Goal: Transaction & Acquisition: Purchase product/service

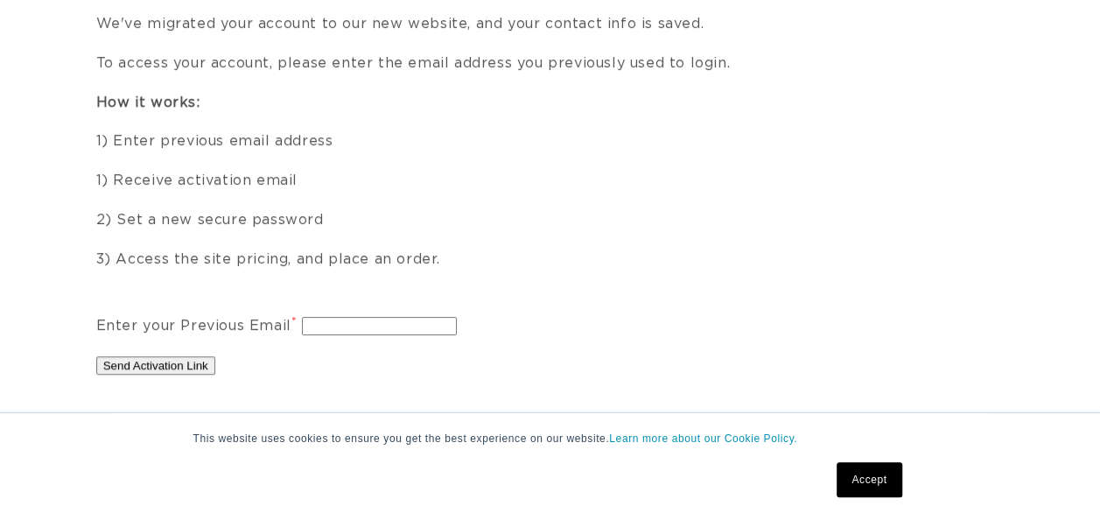
scroll to position [0, 975]
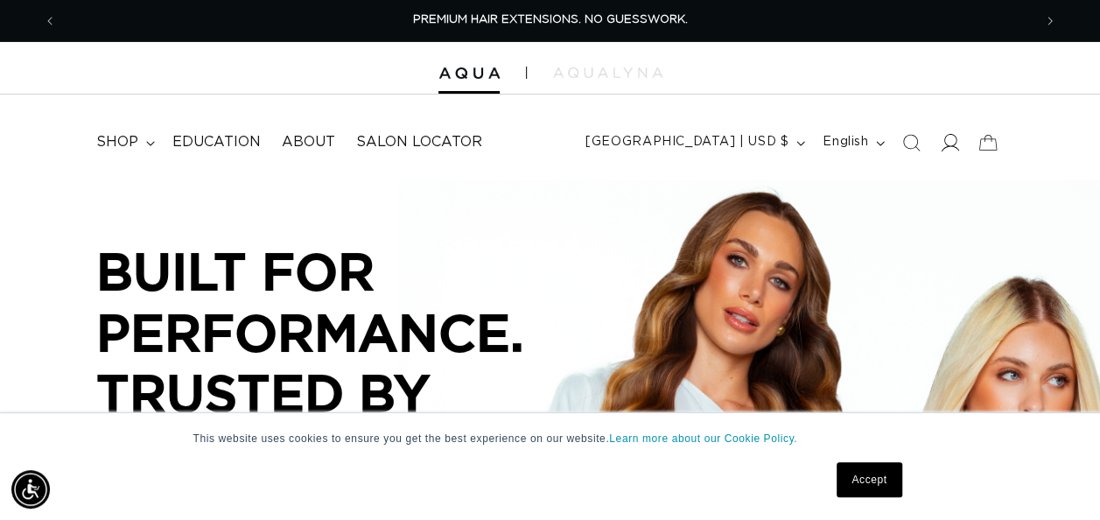
click at [952, 142] on icon at bounding box center [949, 142] width 18 height 18
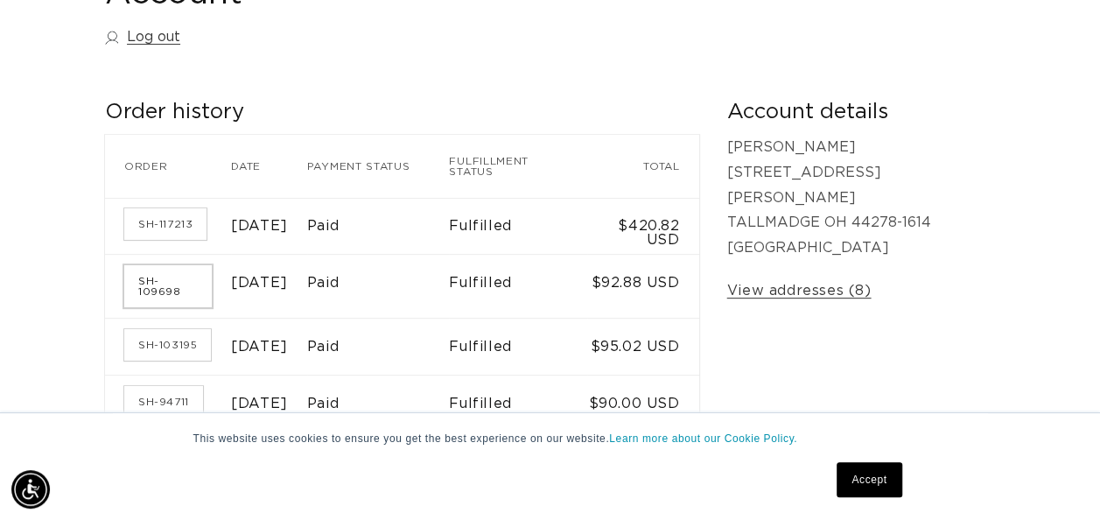
scroll to position [0, 975]
click at [166, 227] on link "SH-117213" at bounding box center [165, 223] width 82 height 31
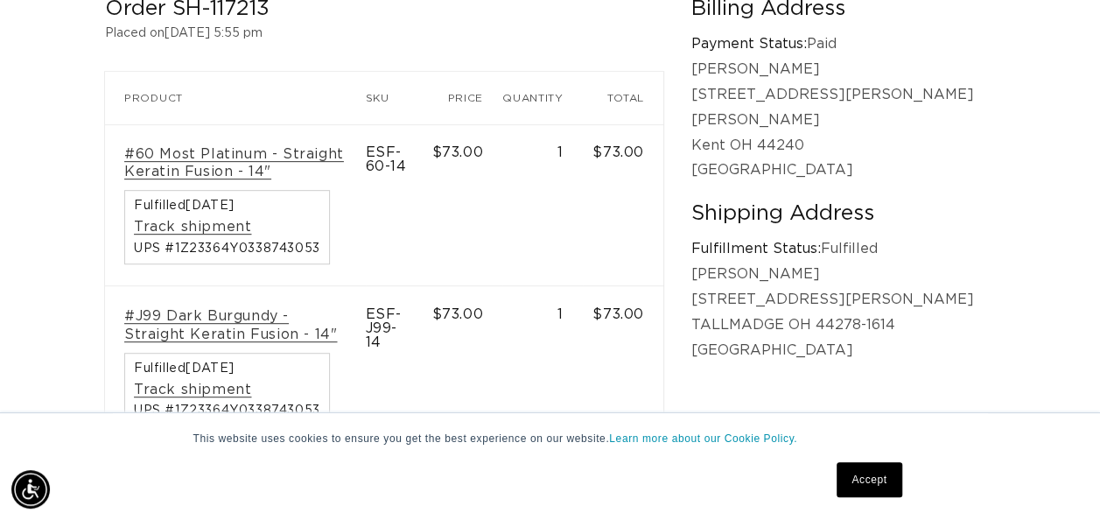
scroll to position [0, 1950]
click at [256, 158] on link "#60 Most Platinum - Straight Keratin Fusion - 14"" at bounding box center [235, 163] width 222 height 37
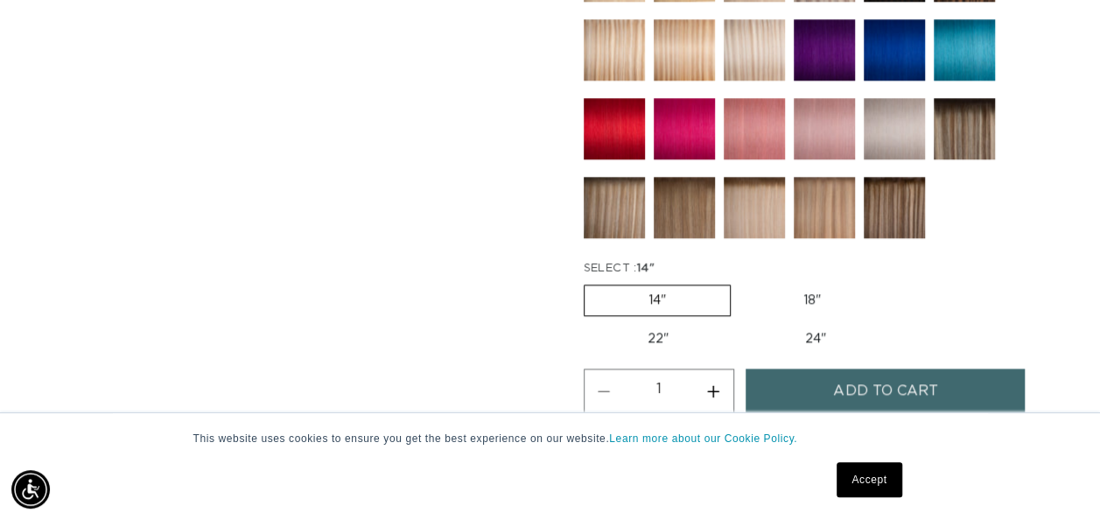
click at [855, 381] on span "Add to cart" at bounding box center [885, 390] width 104 height 45
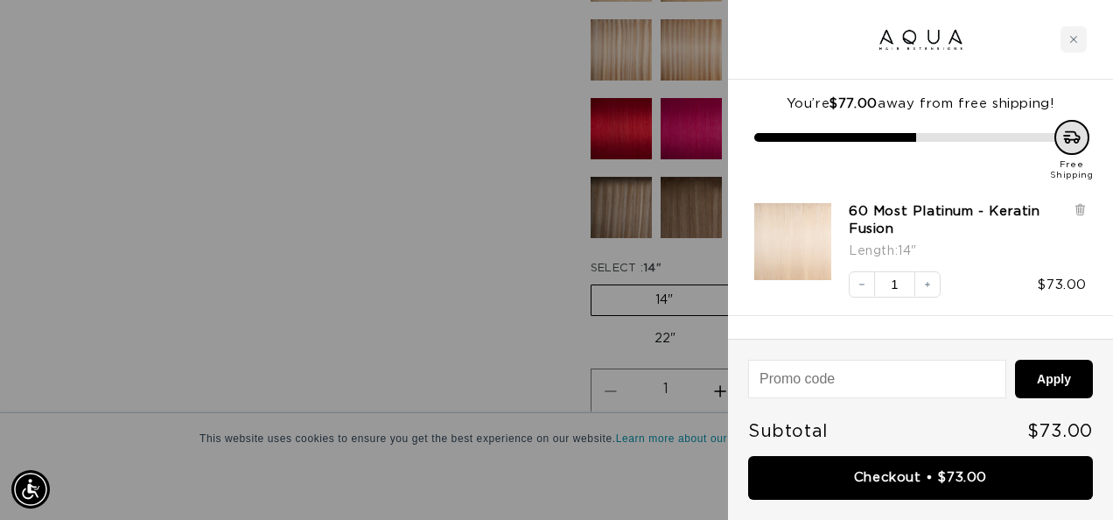
click at [415, 285] on div at bounding box center [556, 260] width 1113 height 520
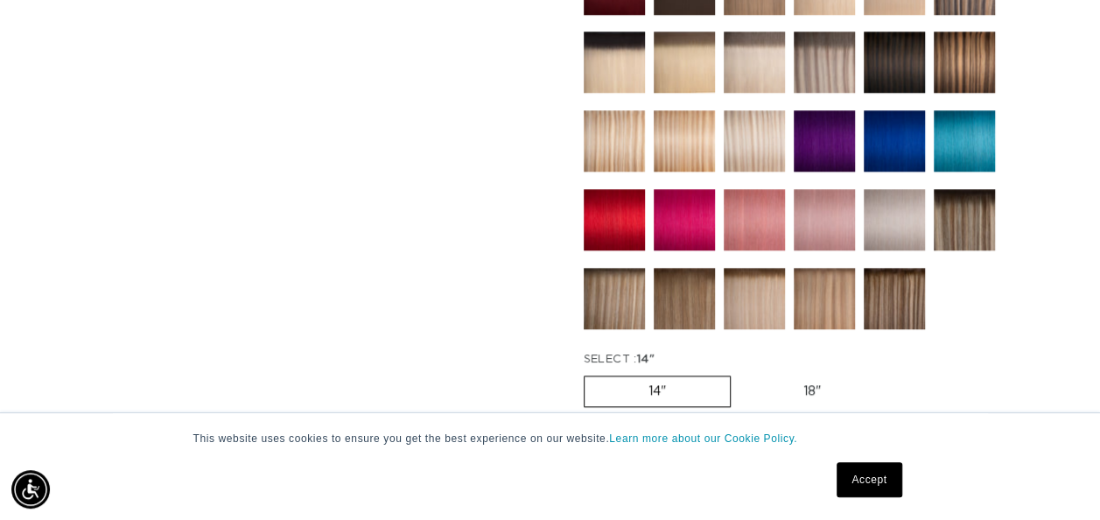
scroll to position [892, 0]
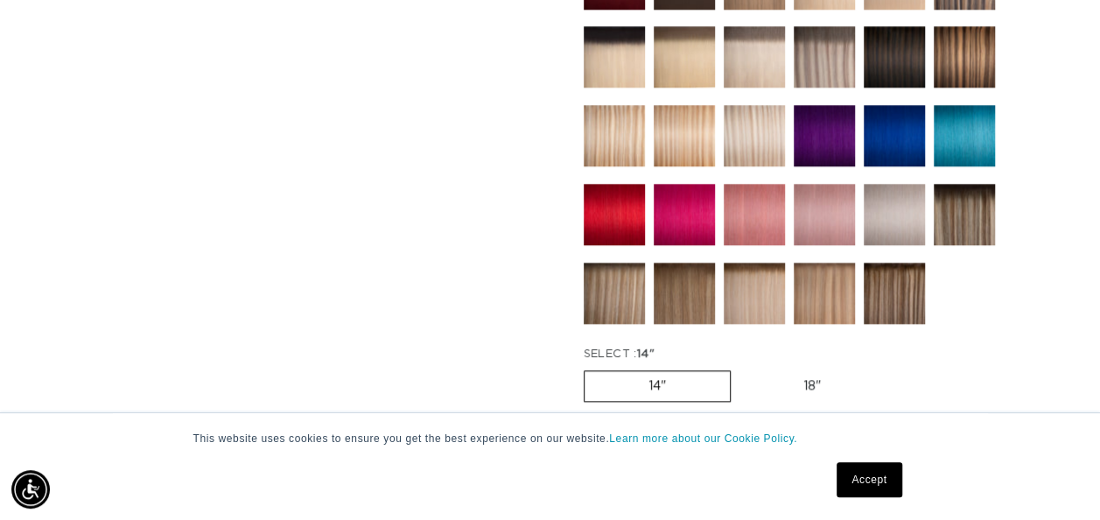
click at [676, 219] on img at bounding box center [684, 214] width 61 height 61
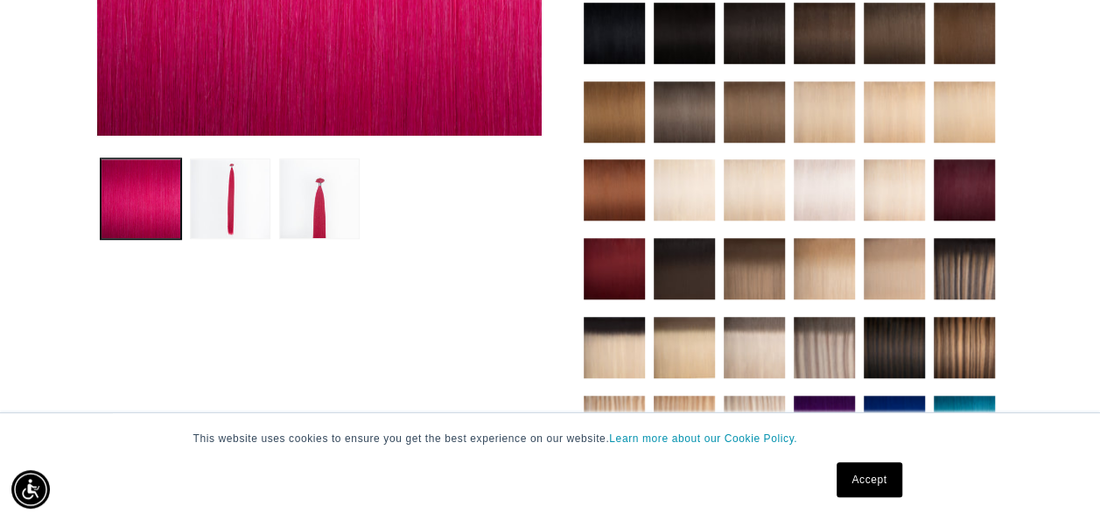
scroll to position [541, 0]
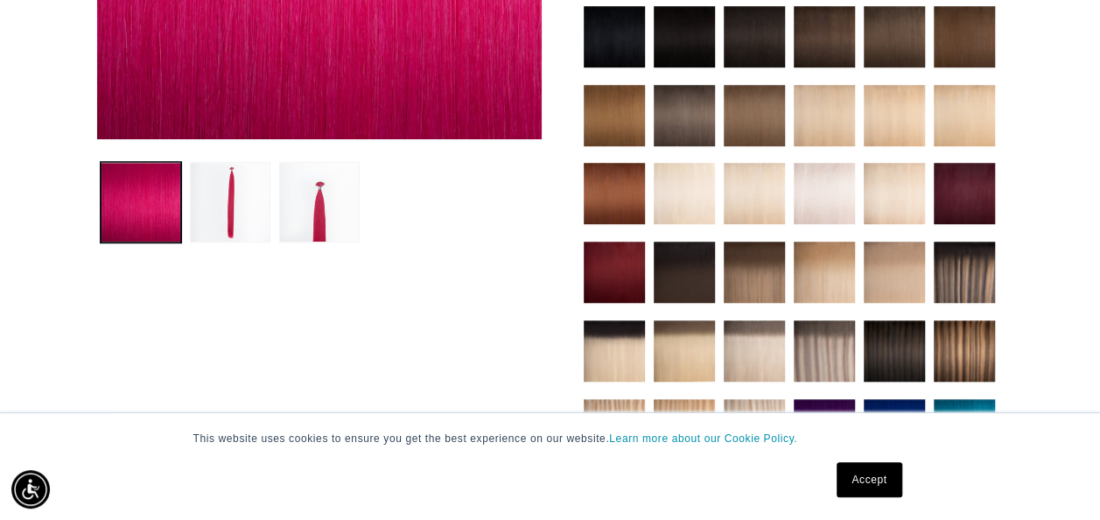
click at [610, 265] on img at bounding box center [614, 271] width 61 height 61
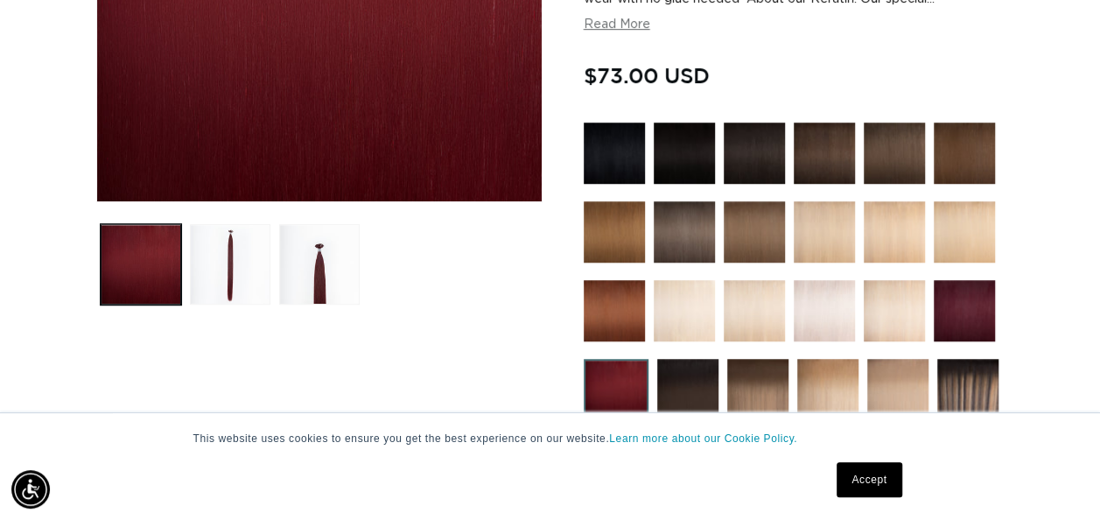
scroll to position [551, 0]
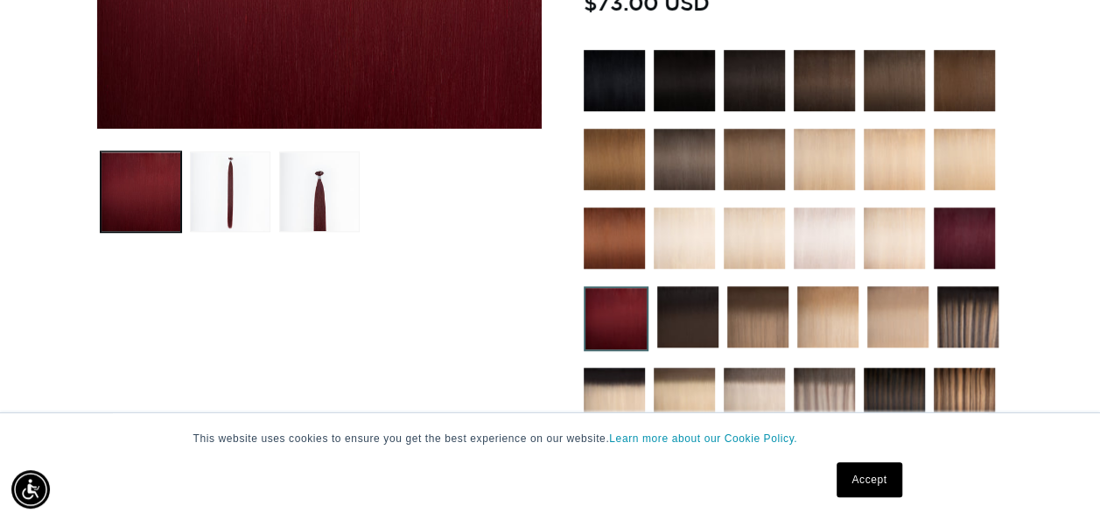
click at [964, 241] on img at bounding box center [963, 237] width 61 height 61
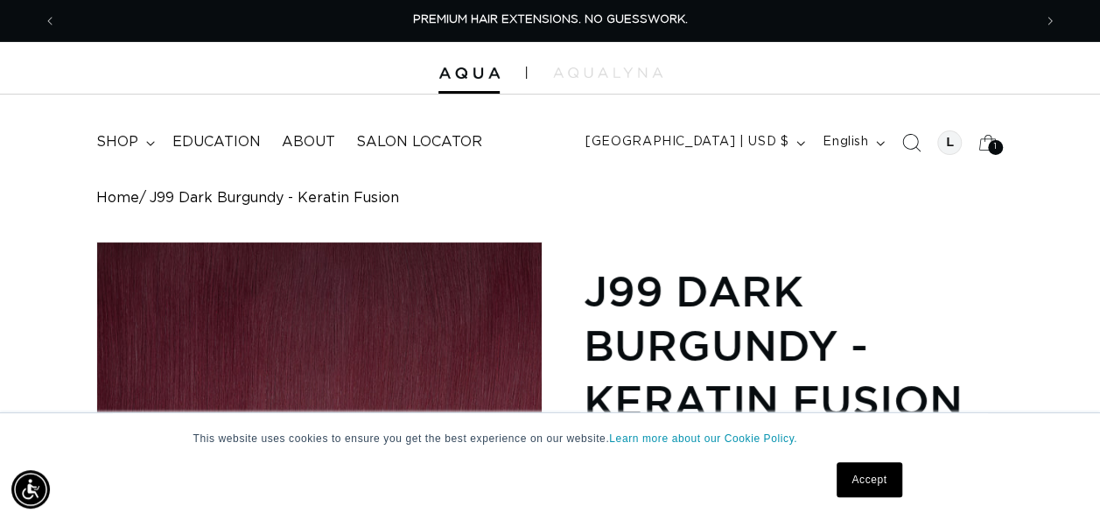
click at [905, 153] on span "Search" at bounding box center [910, 142] width 38 height 38
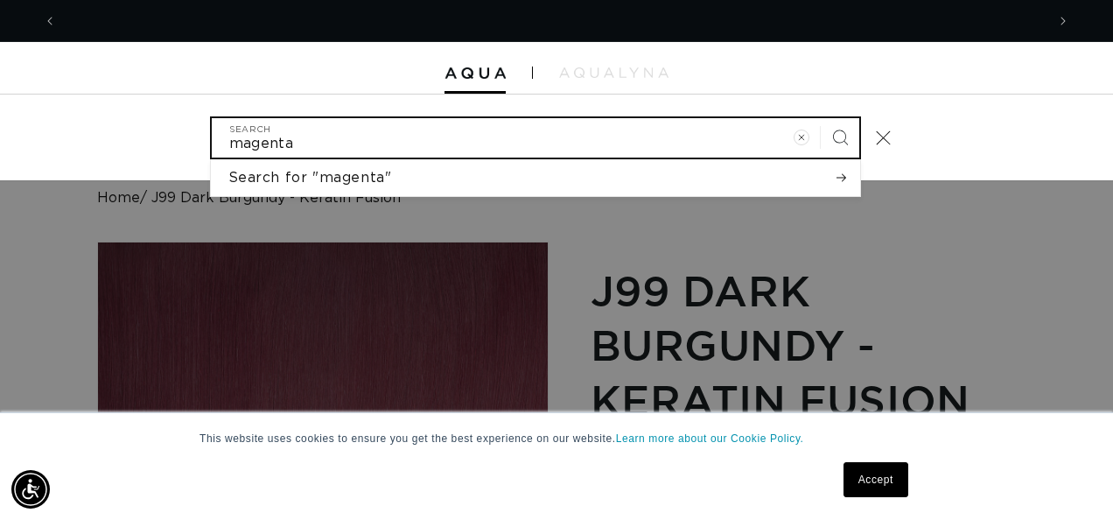
scroll to position [0, 1977]
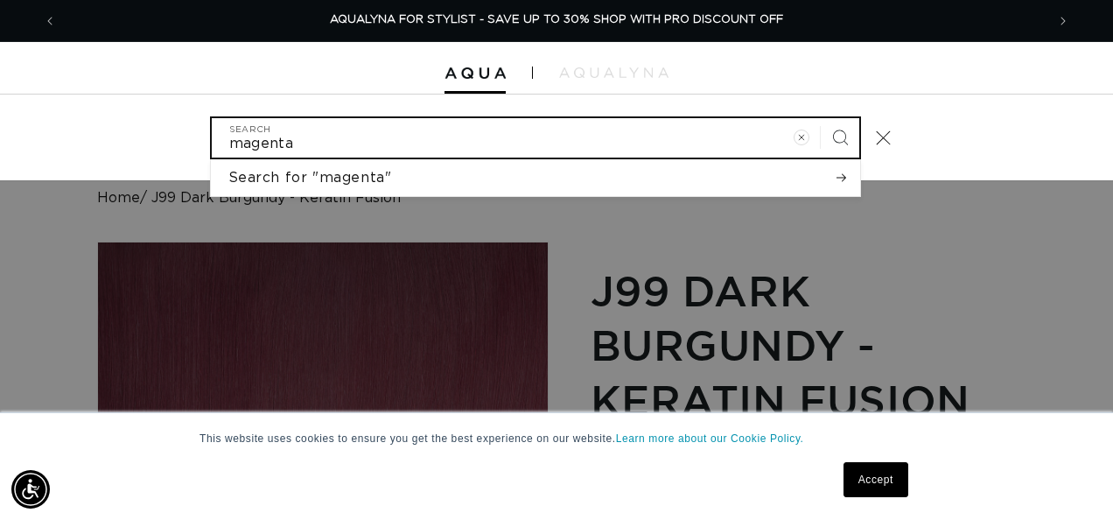
type input "magenta"
click at [821, 118] on button "Search" at bounding box center [840, 137] width 38 height 38
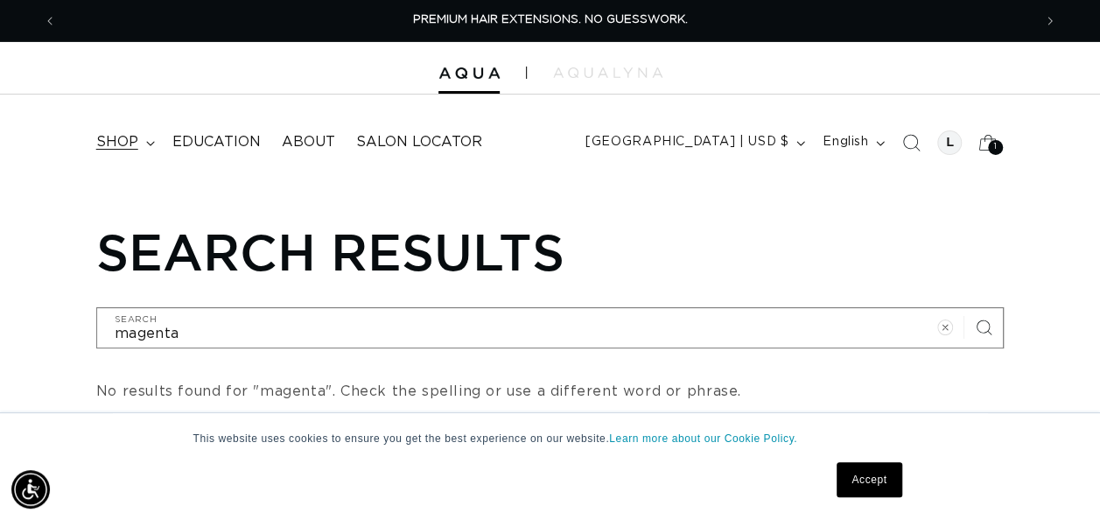
click at [129, 145] on span "shop" at bounding box center [117, 142] width 42 height 18
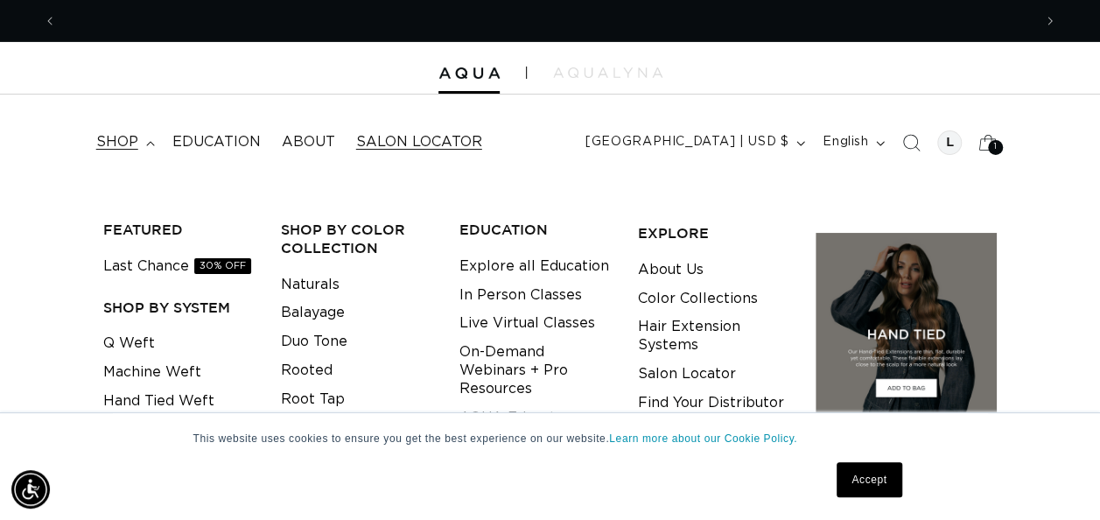
scroll to position [0, 1950]
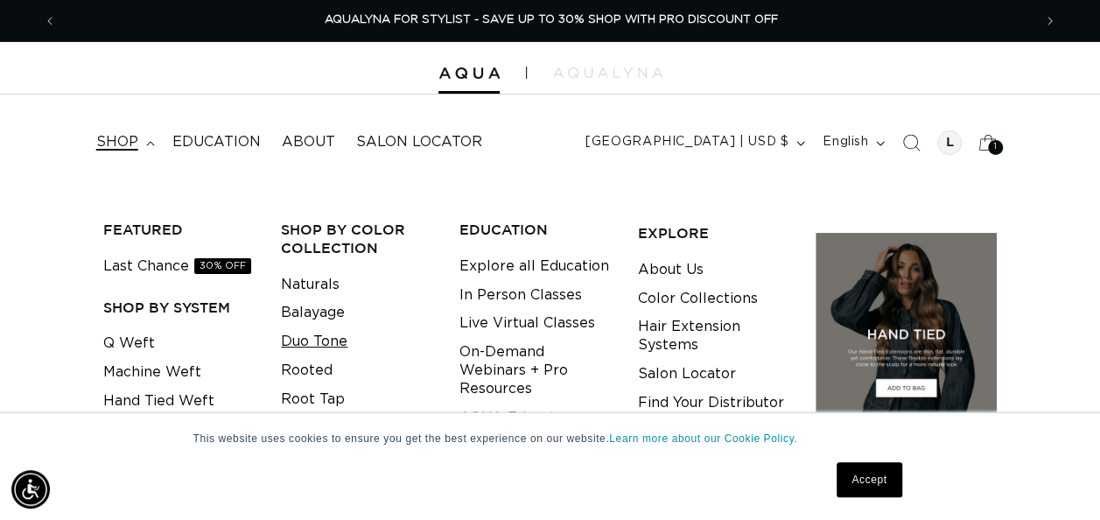
click at [328, 343] on link "Duo Tone" at bounding box center [314, 341] width 66 height 29
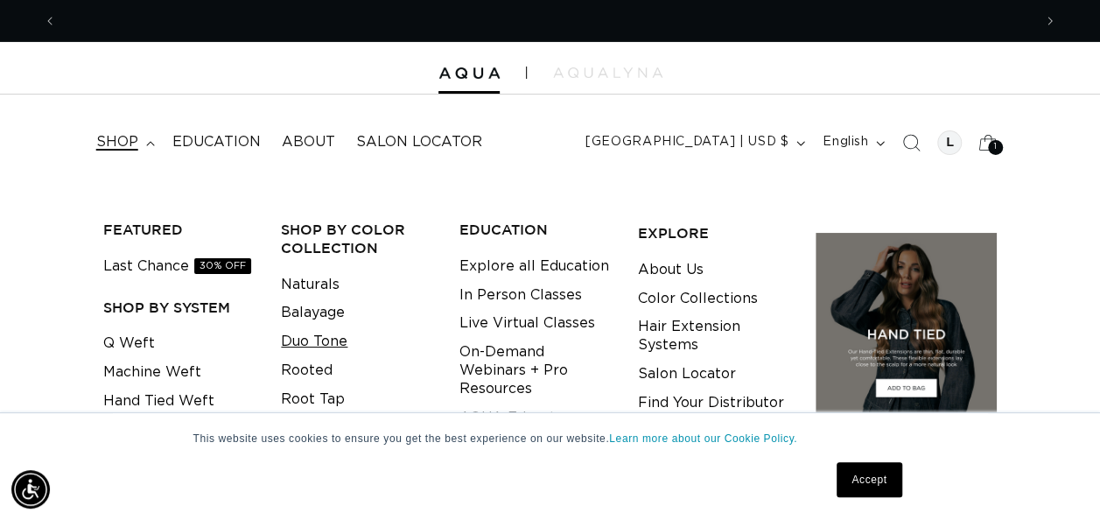
scroll to position [0, 0]
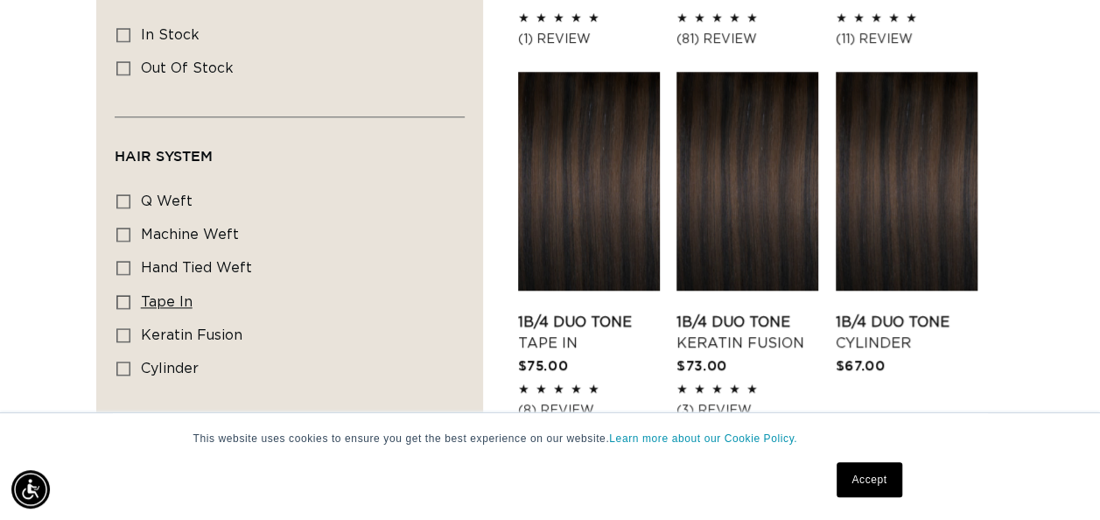
scroll to position [0, 1950]
click at [154, 297] on span "tape in" at bounding box center [167, 302] width 52 height 14
click at [130, 297] on input "tape in tape in (5 products)" at bounding box center [123, 302] width 14 height 14
checkbox input "true"
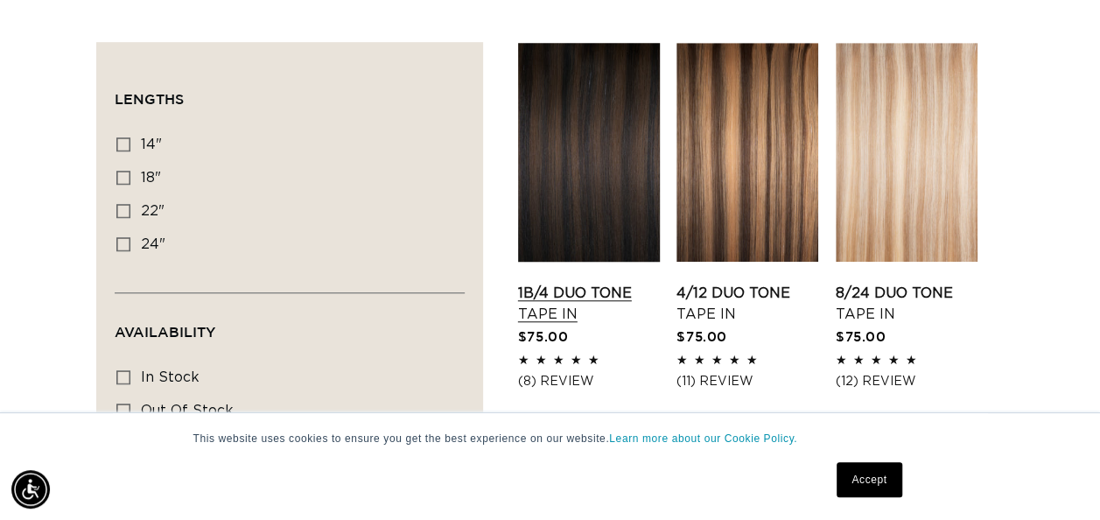
click at [625, 283] on link "1B/4 Duo Tone Tape In" at bounding box center [589, 304] width 142 height 42
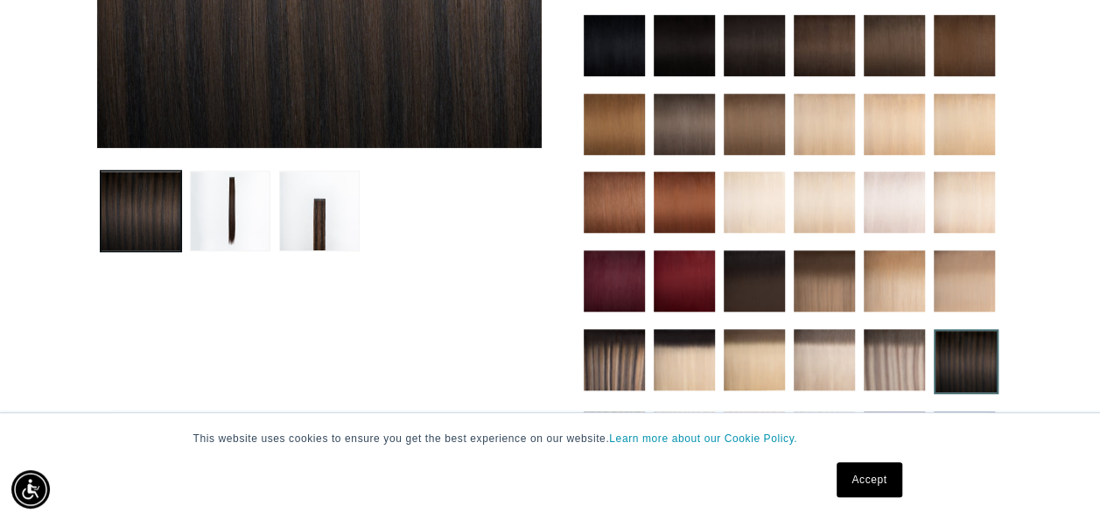
scroll to position [0, 975]
click at [229, 198] on button "Load image 2 in gallery view" at bounding box center [230, 211] width 80 height 80
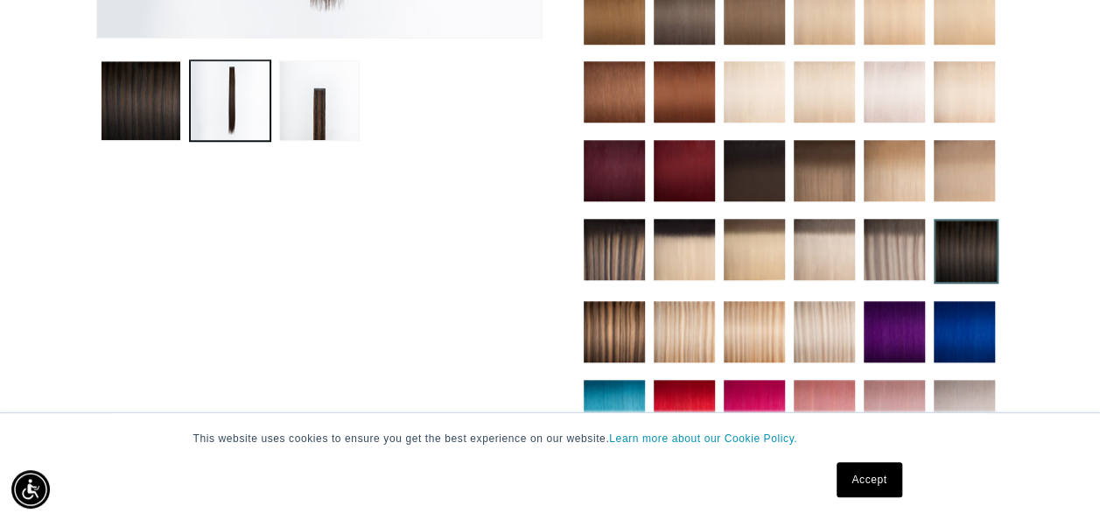
scroll to position [0, 0]
click at [605, 255] on img at bounding box center [614, 249] width 61 height 61
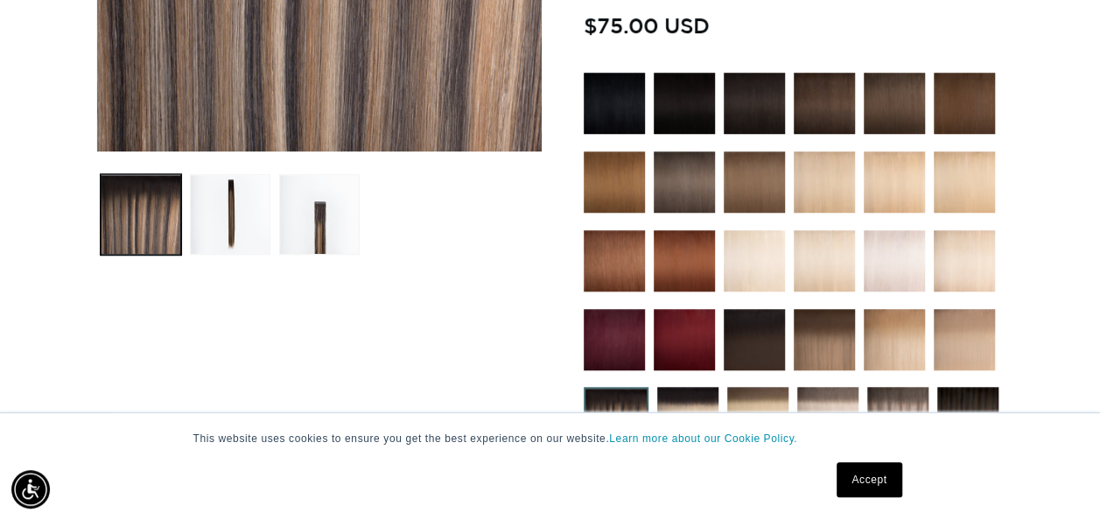
scroll to position [0, 1950]
click at [818, 93] on img at bounding box center [824, 103] width 61 height 61
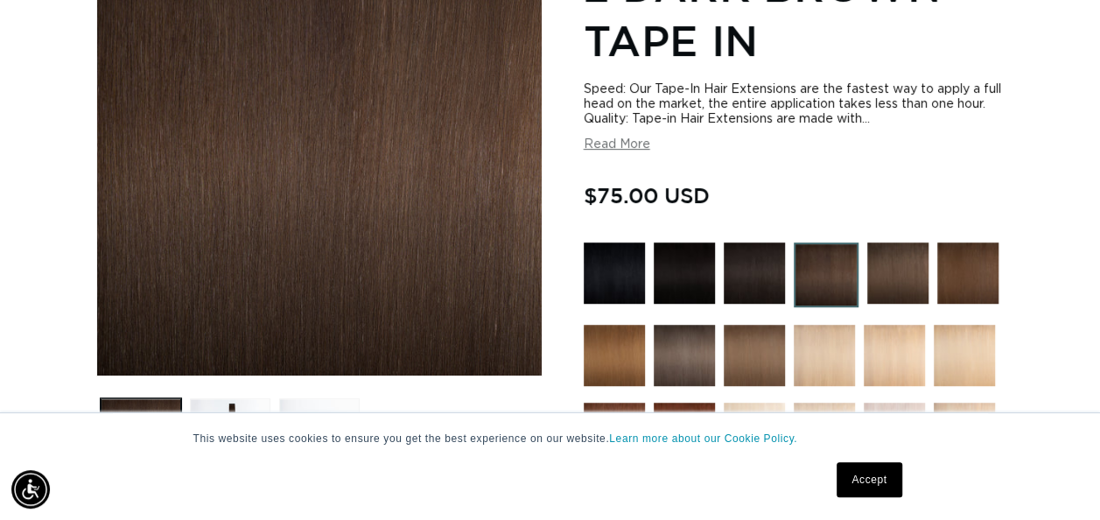
scroll to position [0, 975]
click at [968, 270] on img at bounding box center [967, 272] width 61 height 61
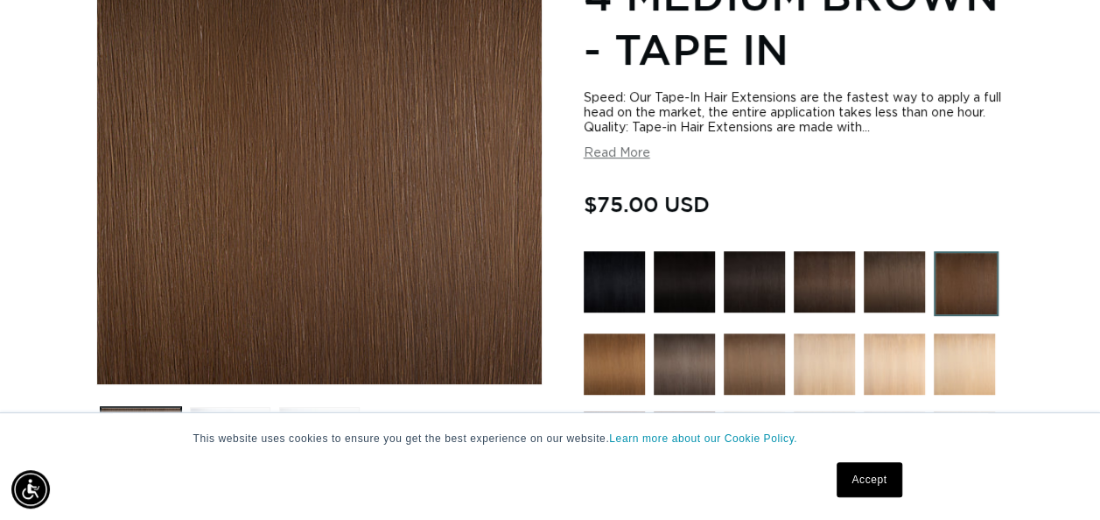
click at [891, 278] on img at bounding box center [893, 281] width 61 height 61
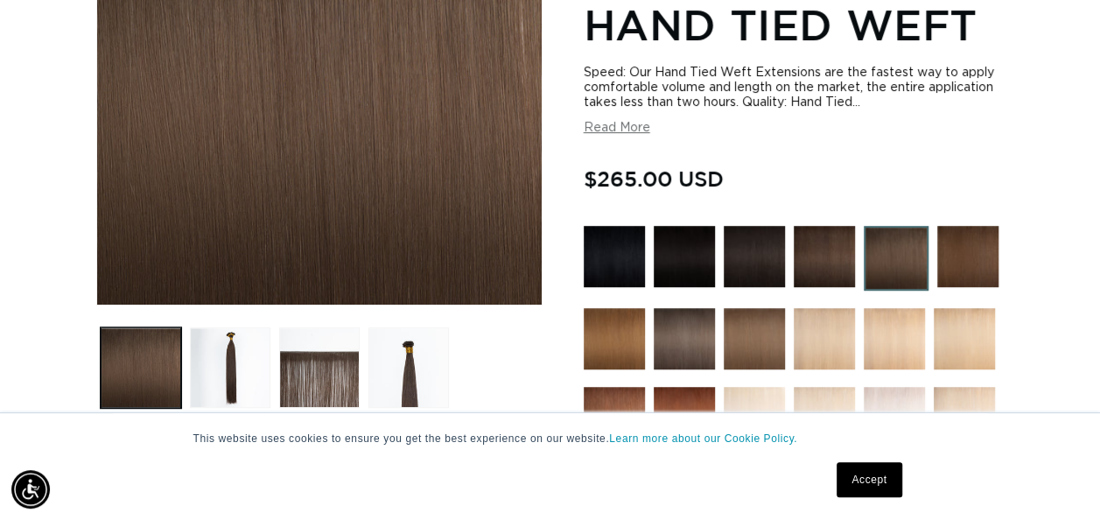
scroll to position [395, 0]
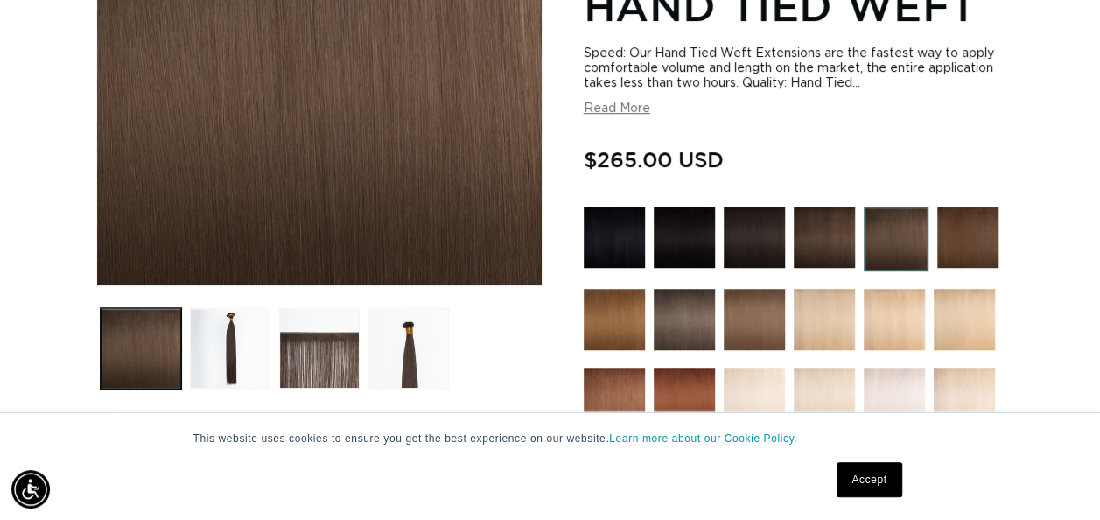
click at [819, 238] on img at bounding box center [824, 236] width 61 height 61
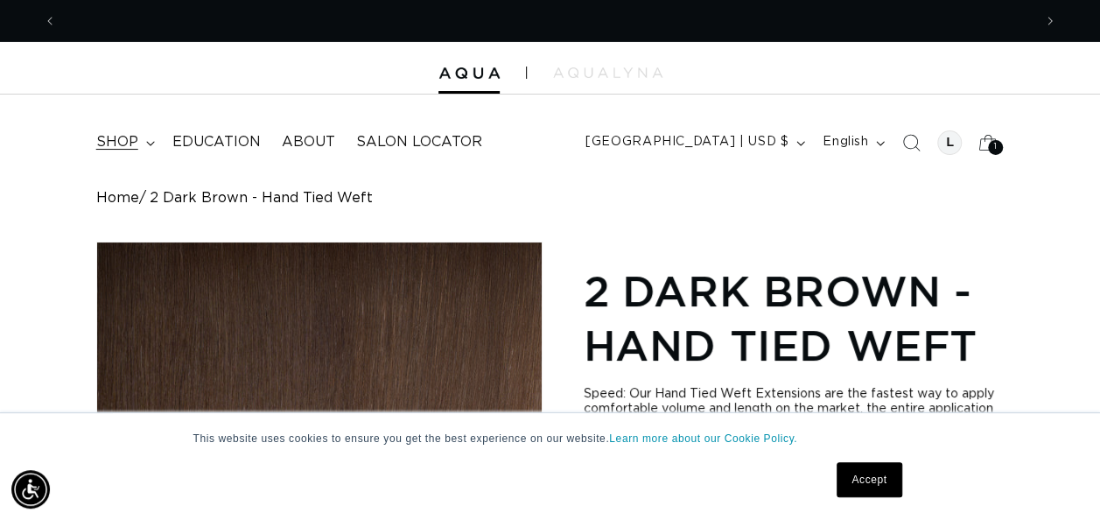
scroll to position [0, 1950]
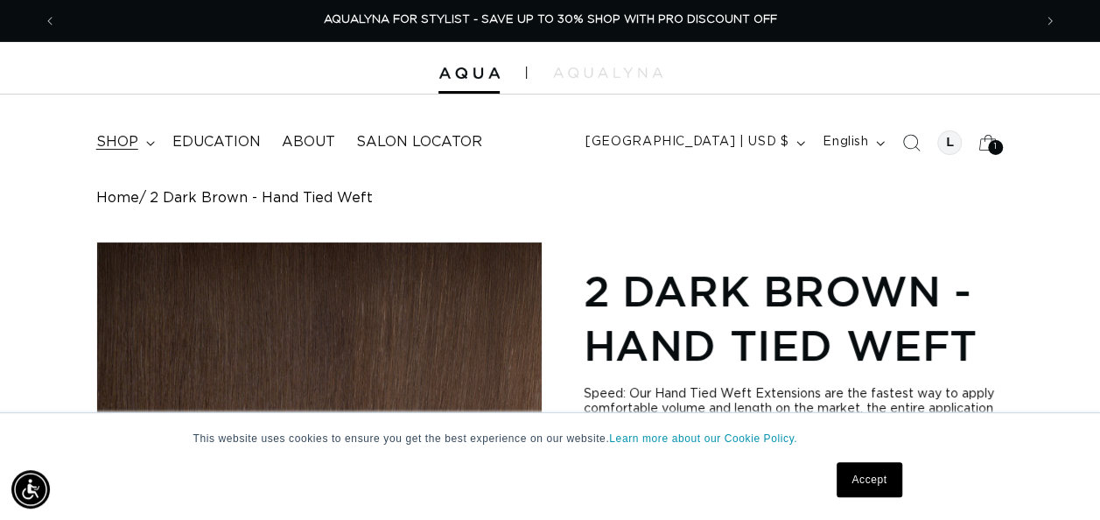
click at [124, 143] on span "shop" at bounding box center [117, 142] width 42 height 18
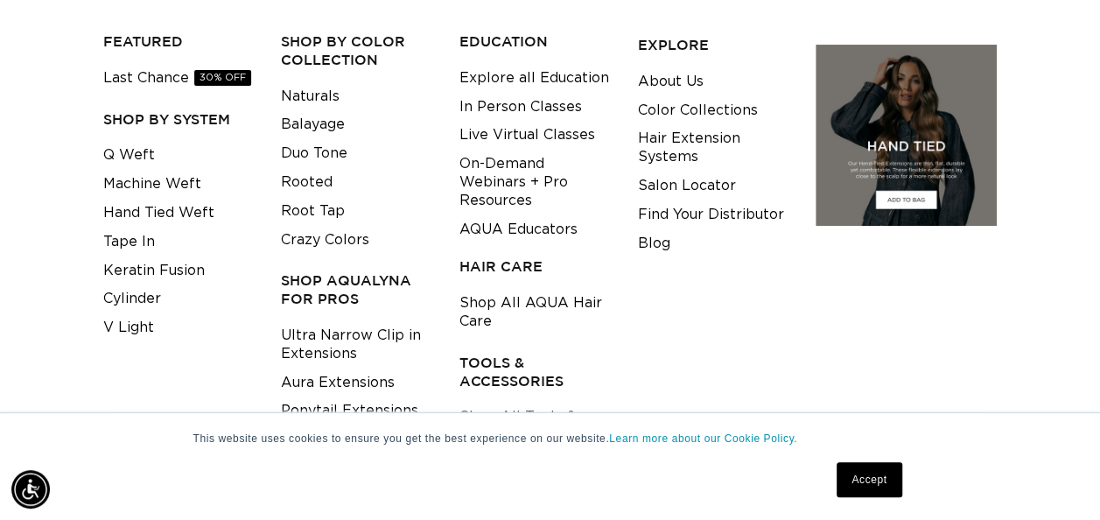
scroll to position [0, 0]
click at [115, 246] on link "Tape In" at bounding box center [129, 241] width 52 height 29
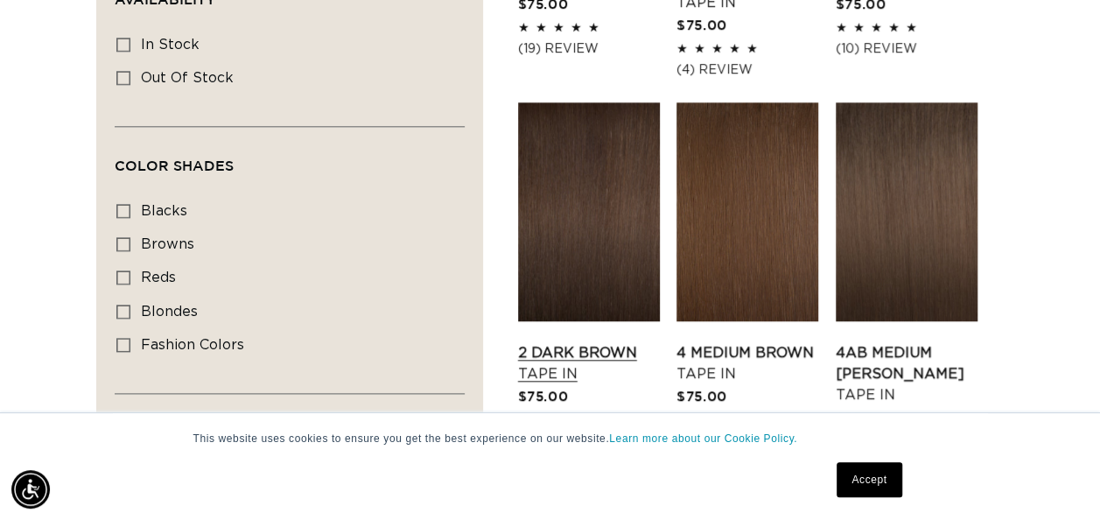
scroll to position [0, 975]
click at [584, 342] on link "2 Dark Brown Tape In" at bounding box center [589, 363] width 142 height 42
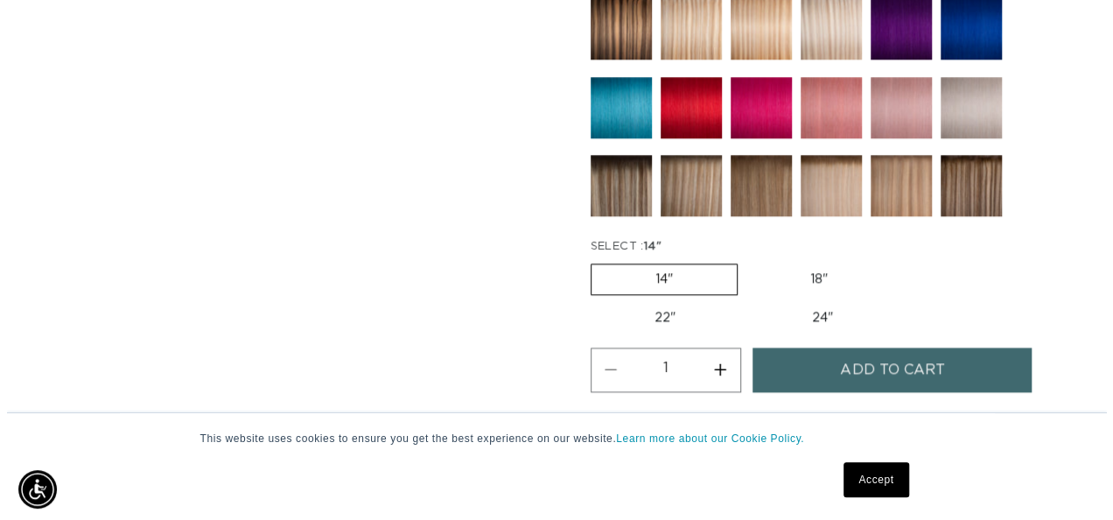
scroll to position [0, 1950]
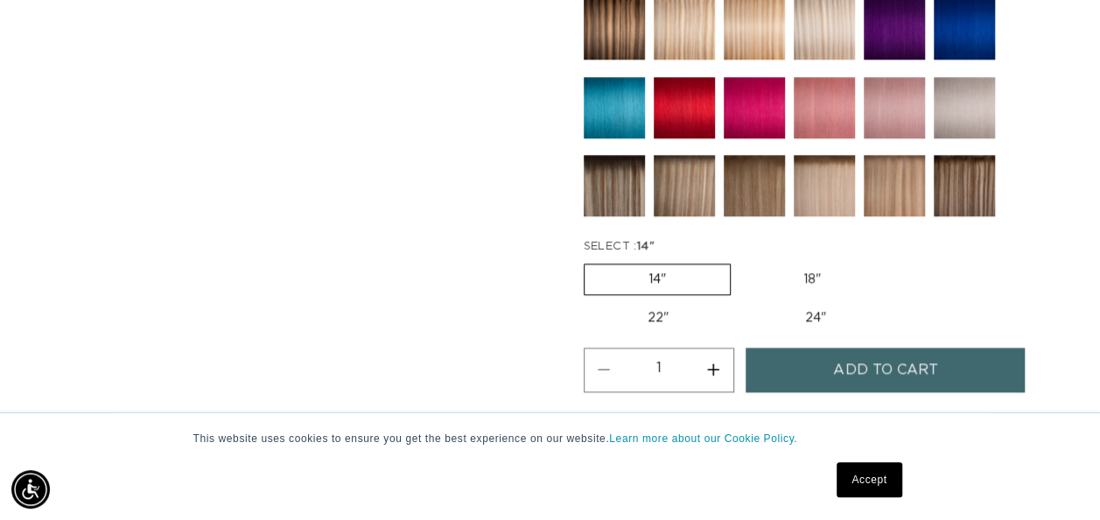
click at [877, 351] on span "Add to cart" at bounding box center [885, 369] width 104 height 45
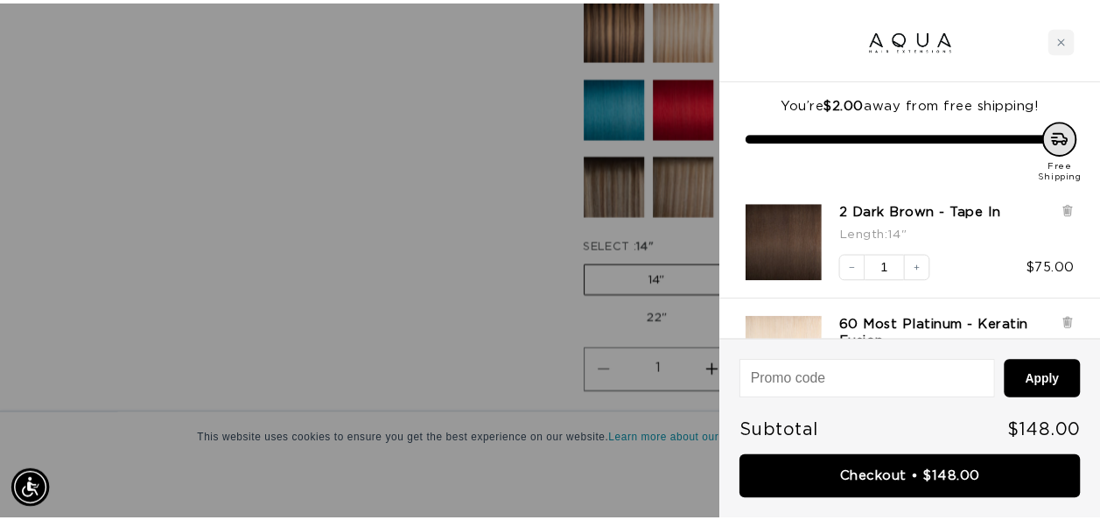
scroll to position [0, 989]
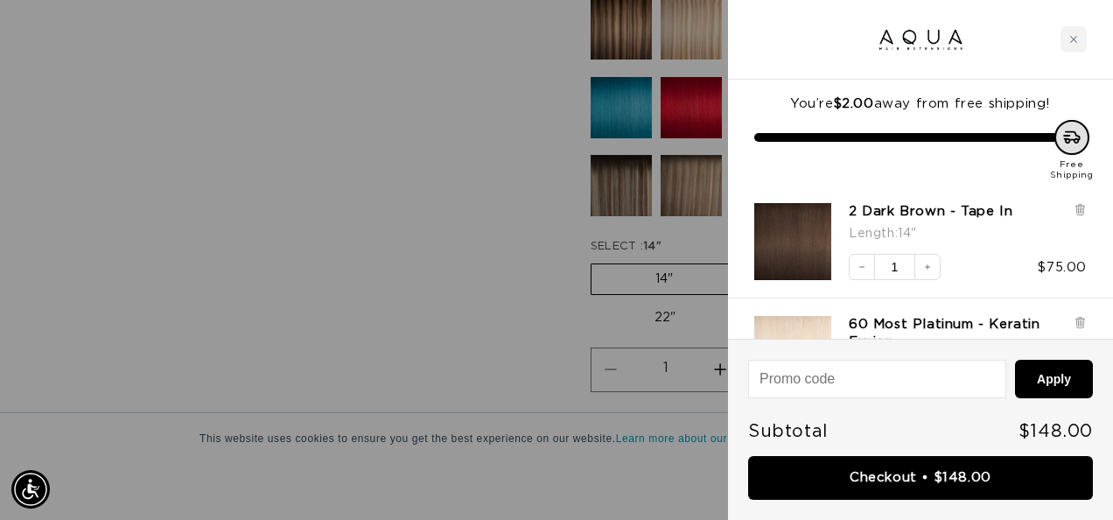
click at [437, 364] on div at bounding box center [556, 260] width 1113 height 520
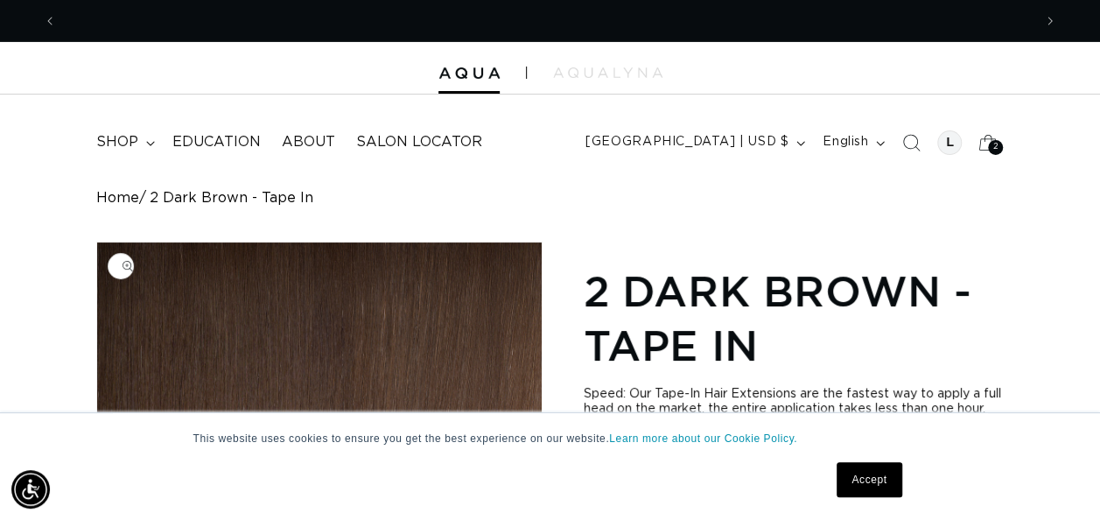
scroll to position [0, 0]
click at [121, 142] on span "shop" at bounding box center [117, 142] width 42 height 18
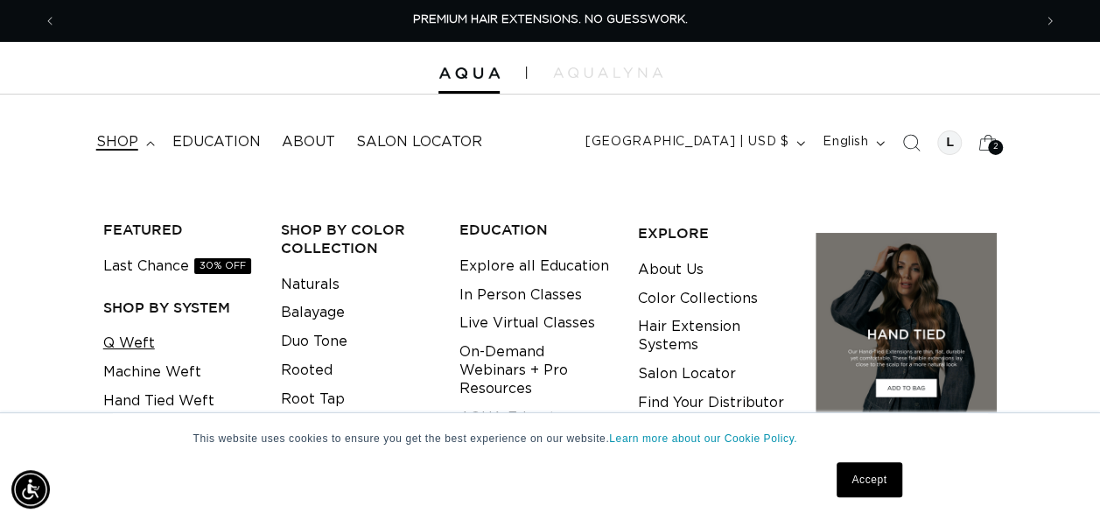
click at [104, 336] on link "Q Weft" at bounding box center [129, 343] width 52 height 29
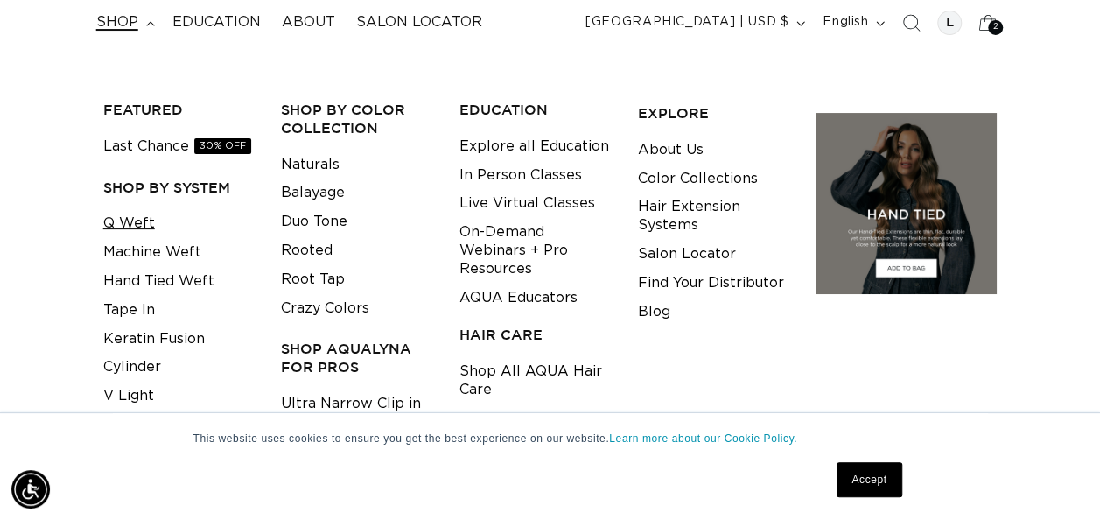
scroll to position [143, 0]
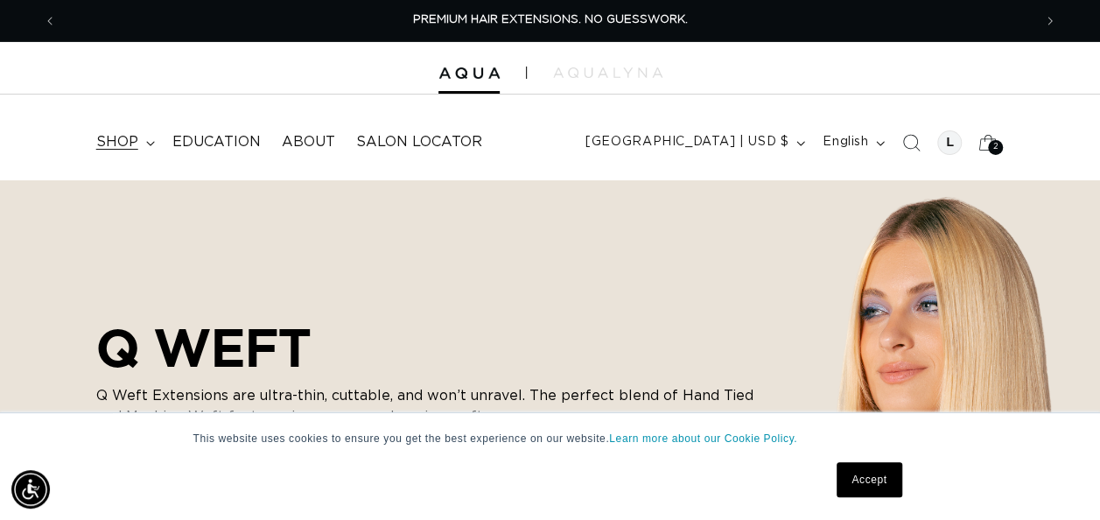
click at [121, 146] on span "shop" at bounding box center [117, 142] width 42 height 18
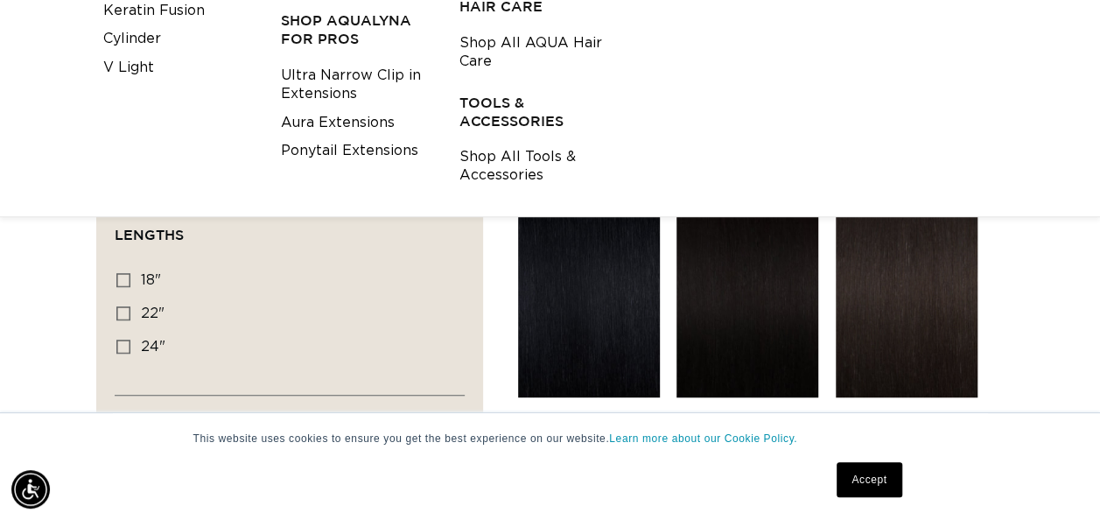
click at [481, 110] on h3 "TOOLS & ACCESSORIES" at bounding box center [534, 112] width 151 height 37
click at [521, 159] on link "Shop All Tools & Accessories" at bounding box center [534, 166] width 151 height 47
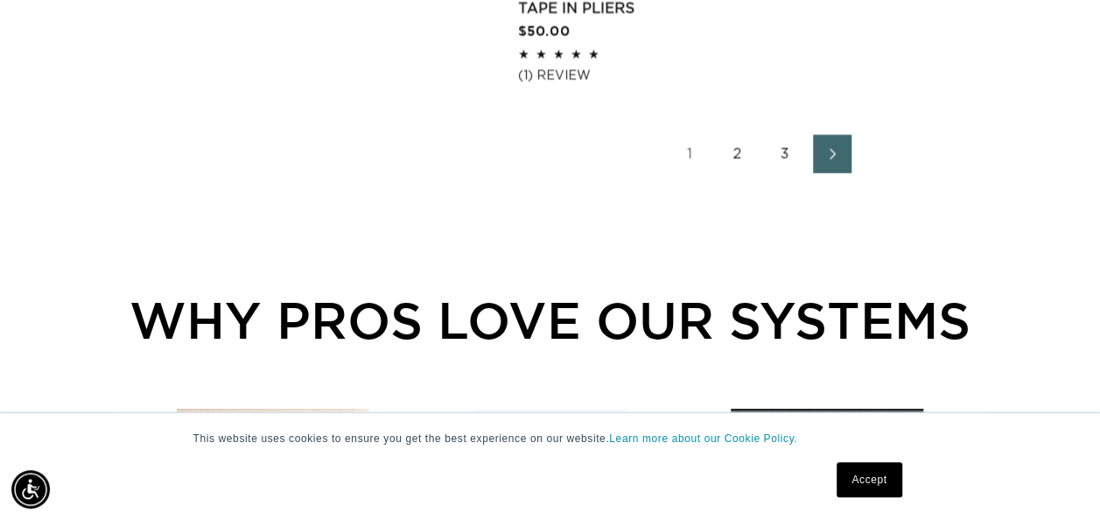
scroll to position [2661, 0]
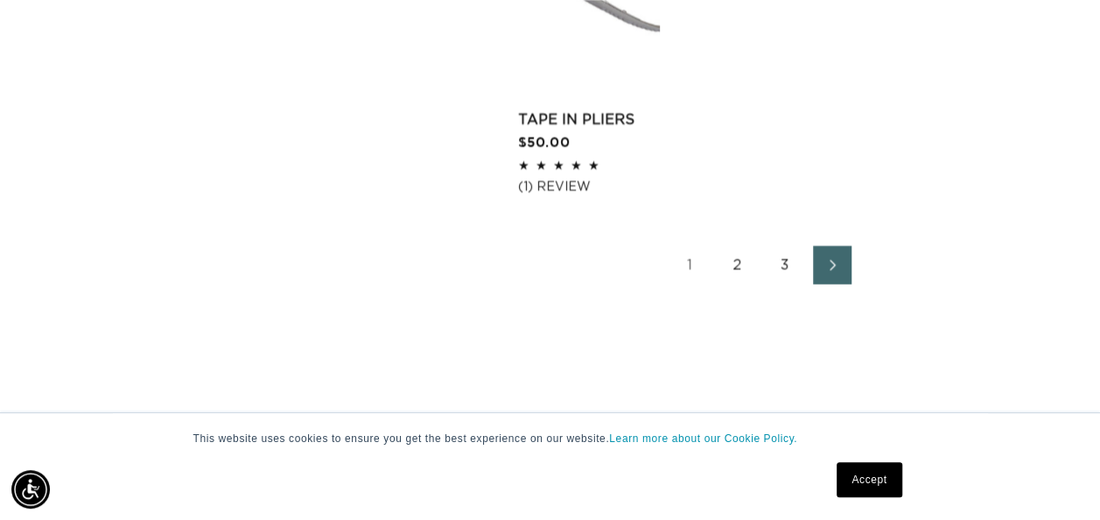
click at [737, 264] on link "2" at bounding box center [737, 265] width 38 height 38
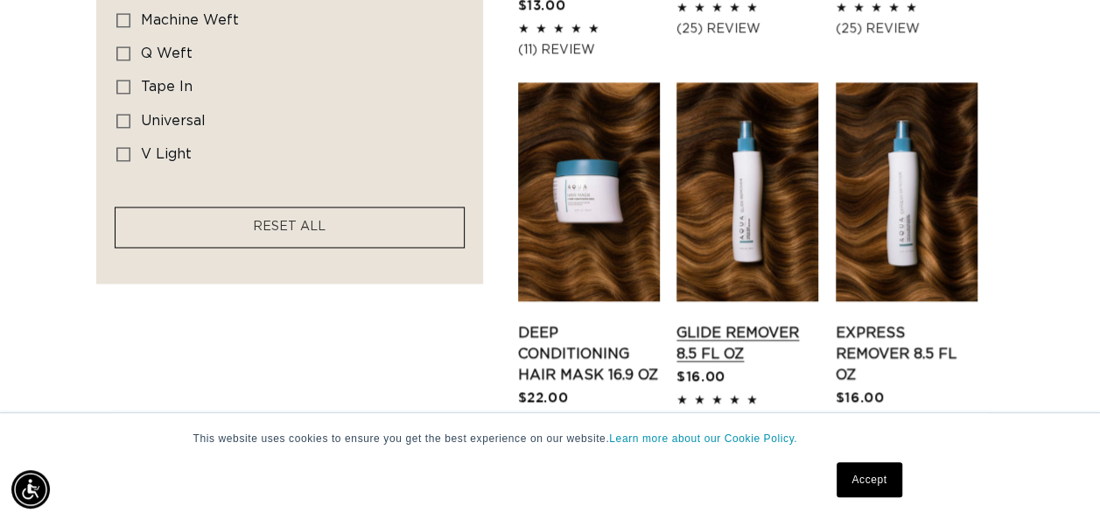
scroll to position [0, 1950]
click at [735, 331] on link "Glide Remover 8.5 fl oz" at bounding box center [747, 343] width 142 height 42
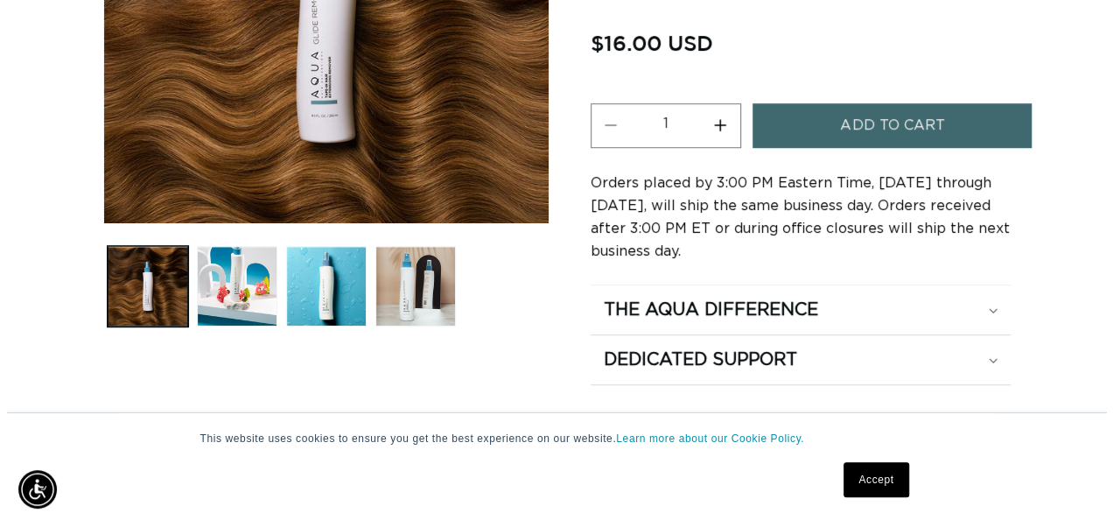
scroll to position [0, 1950]
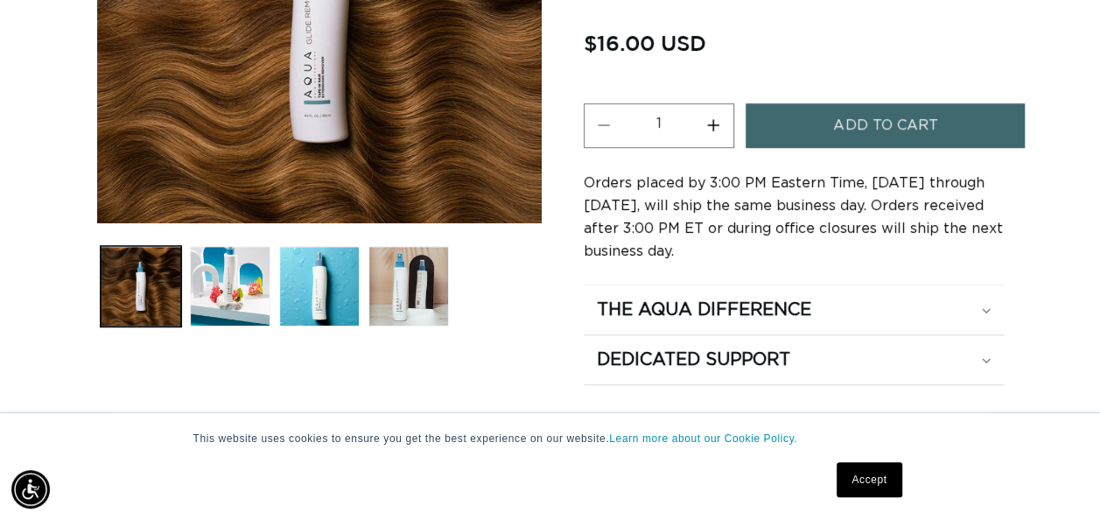
click at [874, 120] on span "Add to cart" at bounding box center [885, 125] width 104 height 45
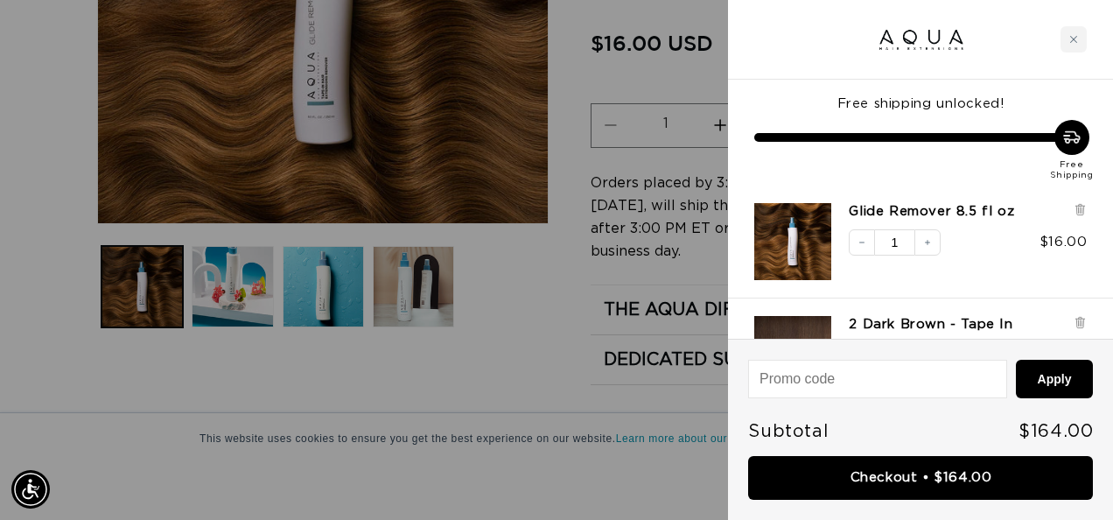
scroll to position [0, 989]
click at [821, 383] on input at bounding box center [877, 378] width 256 height 37
type input "welcomeaqua"
click at [1055, 388] on button "Apply" at bounding box center [1054, 379] width 78 height 38
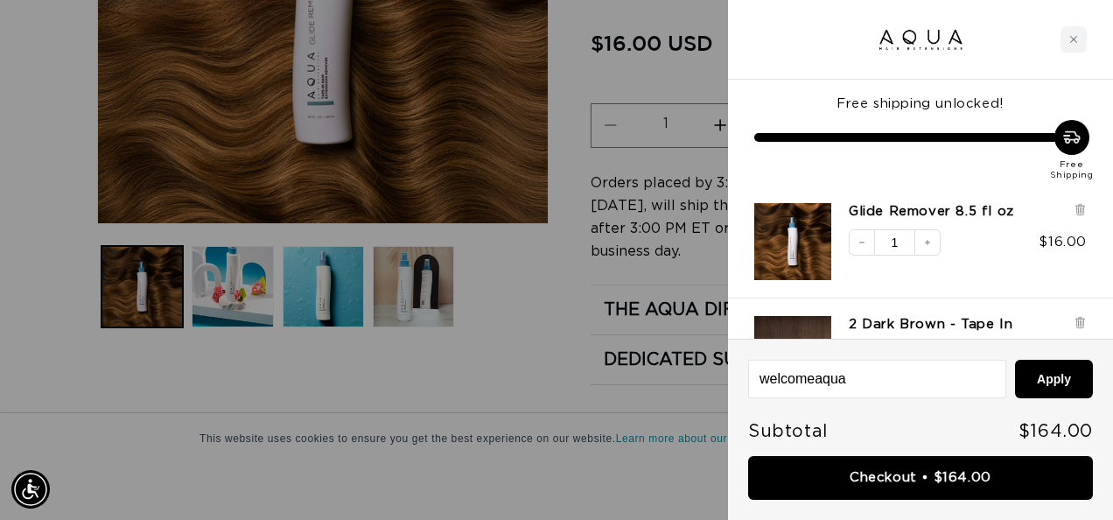
scroll to position [0, 989]
click at [787, 381] on input "welcomeaqua" at bounding box center [877, 378] width 256 height 37
type input "WELCOMEAQUA"
click at [1055, 375] on button "Apply" at bounding box center [1054, 379] width 78 height 38
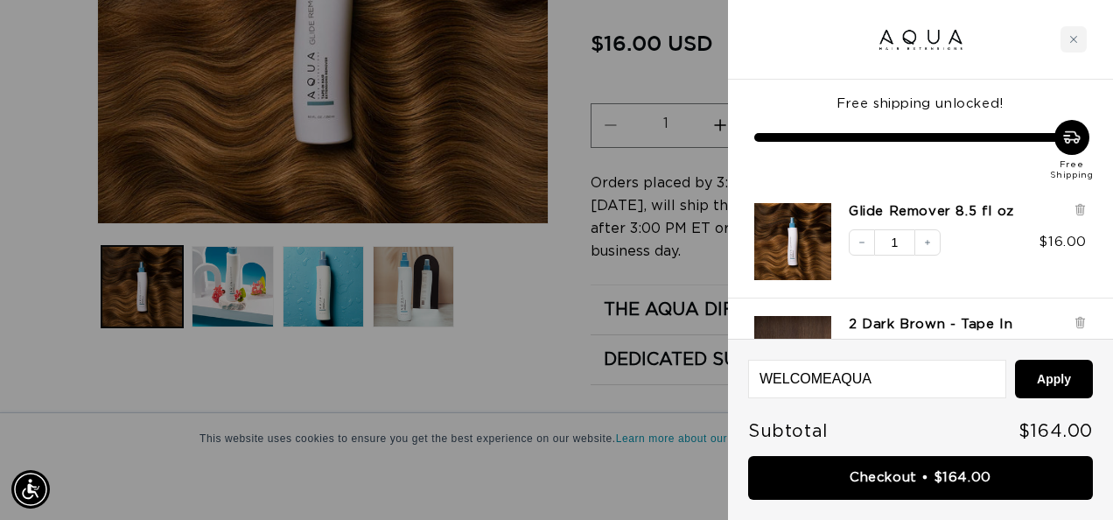
click at [810, 381] on input "WELCOMEAQUA" at bounding box center [877, 378] width 256 height 37
type input "CHECKMATE15"
click at [1037, 375] on button "Apply" at bounding box center [1054, 379] width 78 height 38
click at [799, 383] on input "CHECKMATE15" at bounding box center [877, 378] width 256 height 37
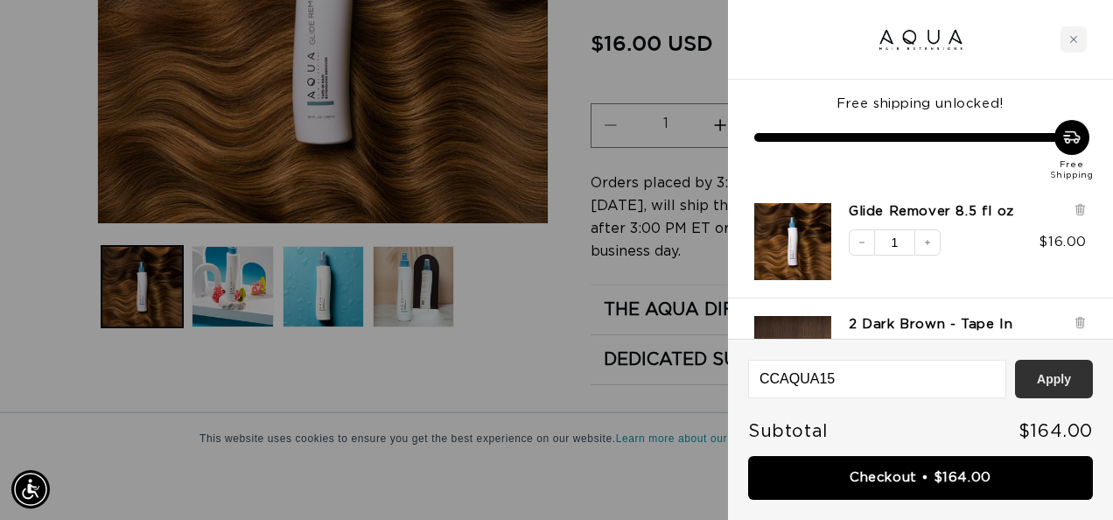
type input "CCAQUA15"
click at [1060, 373] on button "Apply" at bounding box center [1054, 379] width 78 height 38
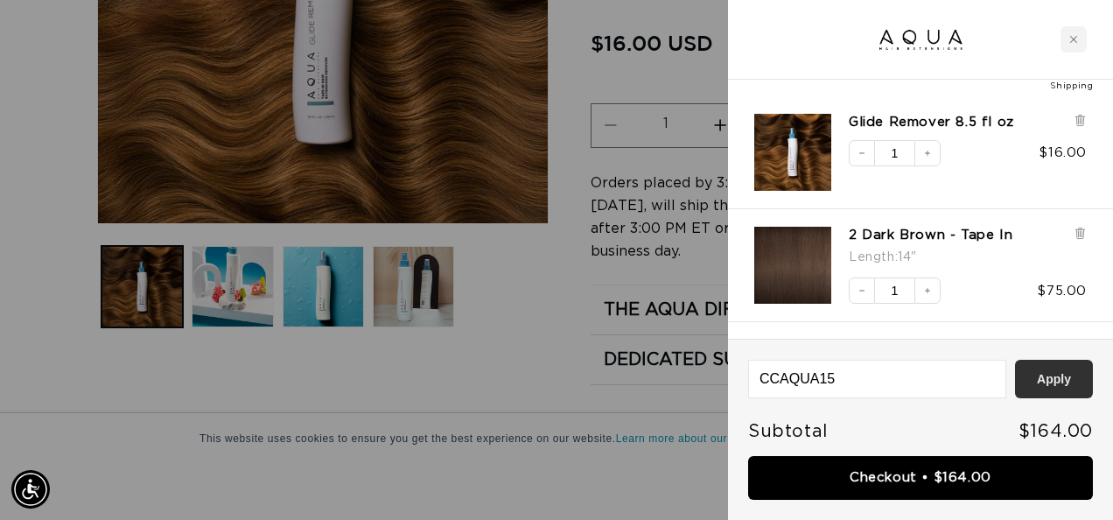
scroll to position [0, 0]
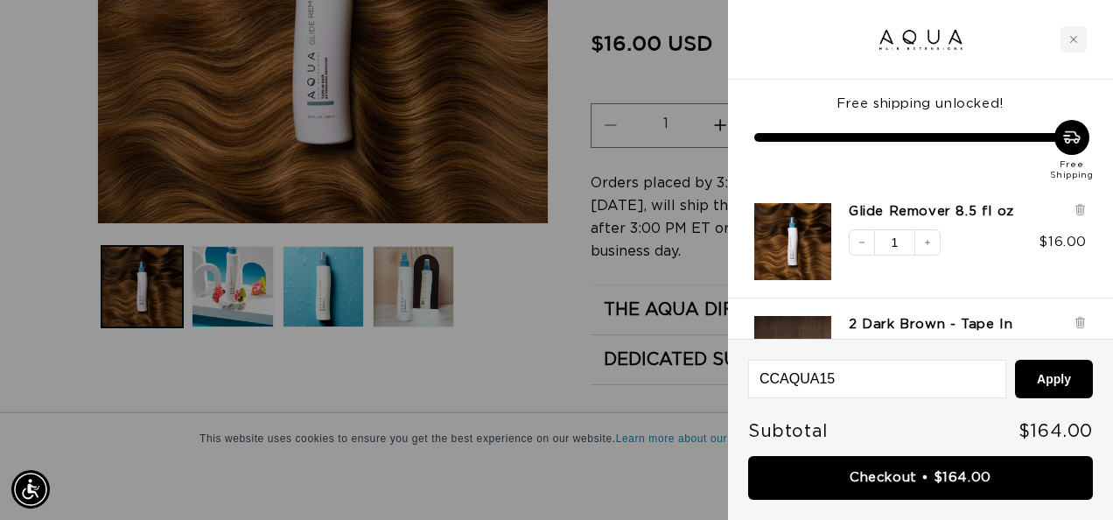
click at [789, 381] on input "CCAQUA15" at bounding box center [877, 378] width 256 height 37
type input "PRORING"
click at [1043, 381] on button "Apply" at bounding box center [1054, 379] width 78 height 38
click at [797, 384] on input "PRORING" at bounding box center [877, 378] width 256 height 37
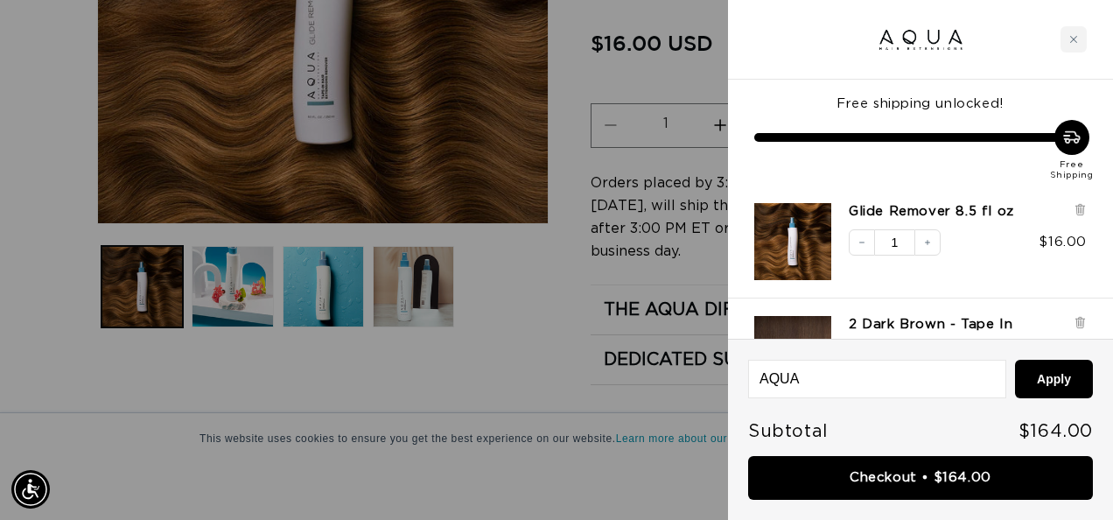
scroll to position [0, 1977]
type input "AQUAFAM"
click at [1041, 380] on button "Apply" at bounding box center [1054, 379] width 78 height 38
click at [787, 381] on input "AQUAFAM" at bounding box center [877, 378] width 256 height 37
type input "[DATE]"
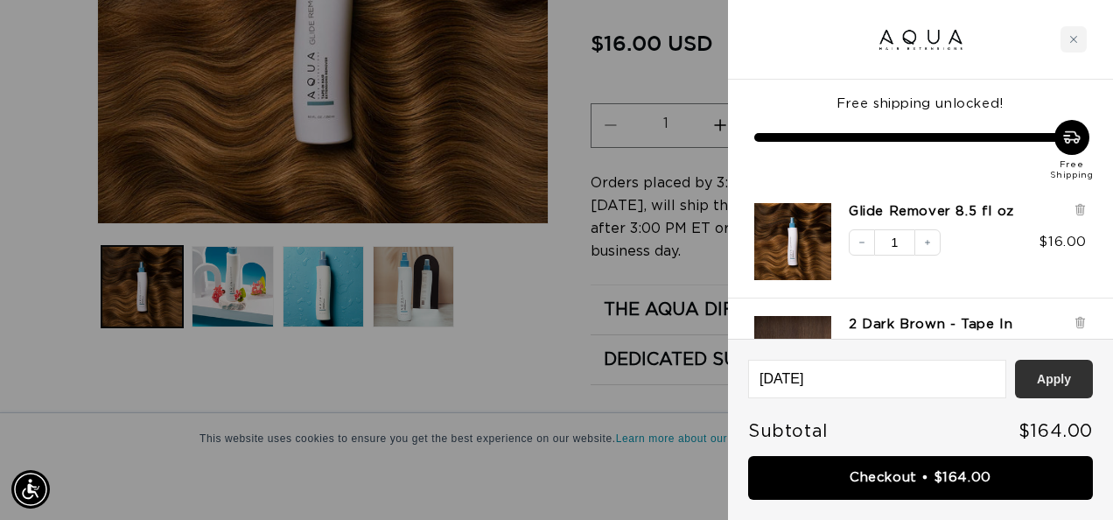
click at [1050, 381] on button "Apply" at bounding box center [1054, 379] width 78 height 38
click at [785, 385] on input "[DATE]" at bounding box center [877, 378] width 256 height 37
type input "Laborday"
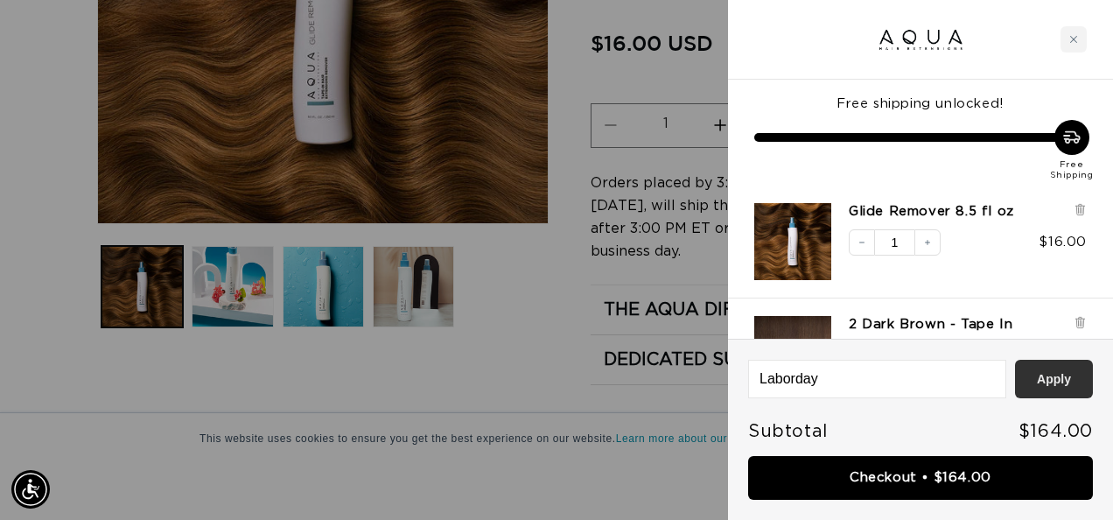
click at [1059, 381] on button "Apply" at bounding box center [1054, 379] width 78 height 38
click at [777, 375] on input "Laborday" at bounding box center [877, 378] width 256 height 37
click at [865, 387] on input "LBorday2025" at bounding box center [877, 378] width 256 height 37
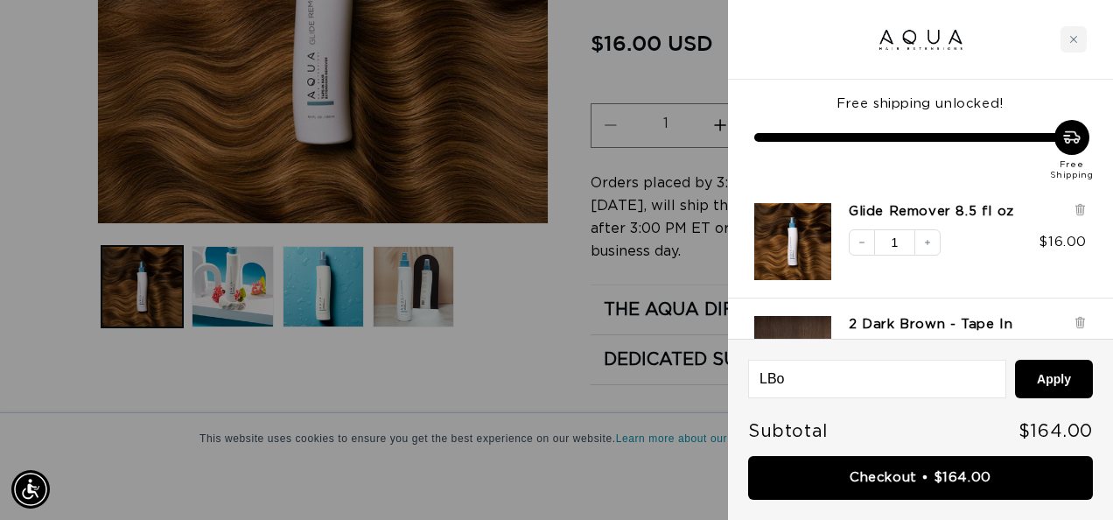
scroll to position [0, 0]
type input "L"
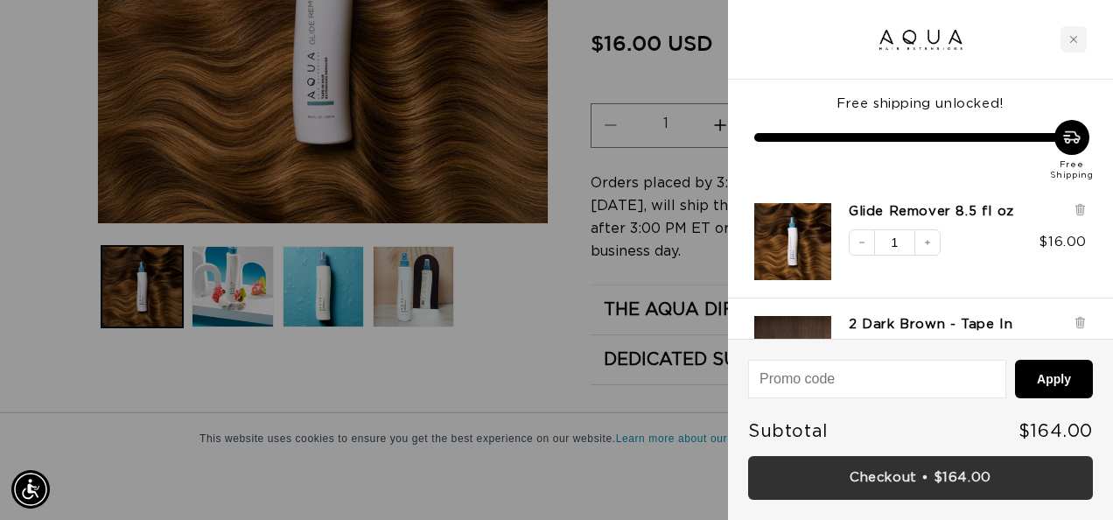
click at [935, 481] on link "Checkout • $164.00" at bounding box center [920, 478] width 345 height 45
